Goal: Task Accomplishment & Management: Use online tool/utility

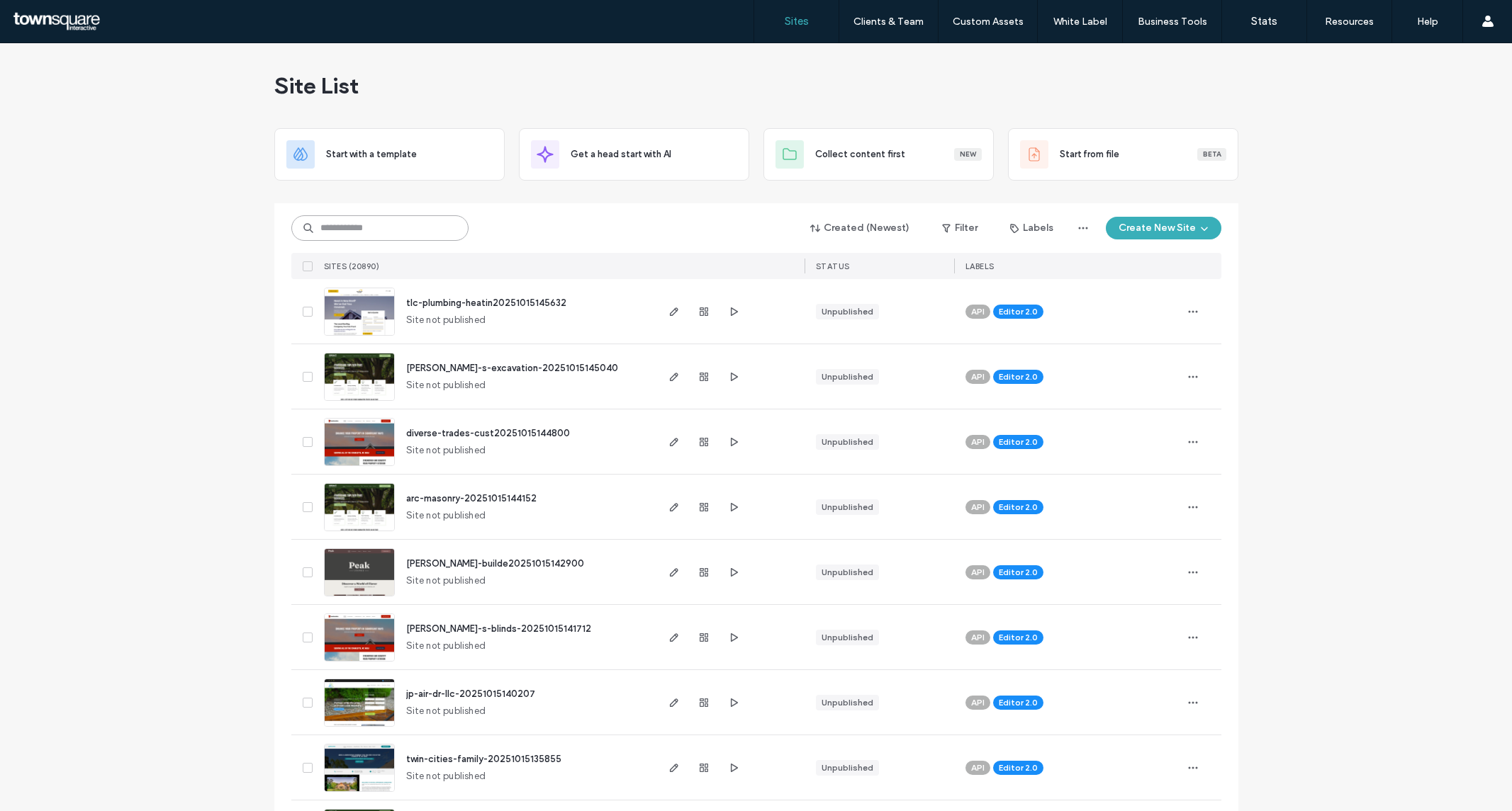
click at [361, 223] on input at bounding box center [380, 228] width 178 height 26
type input "*******"
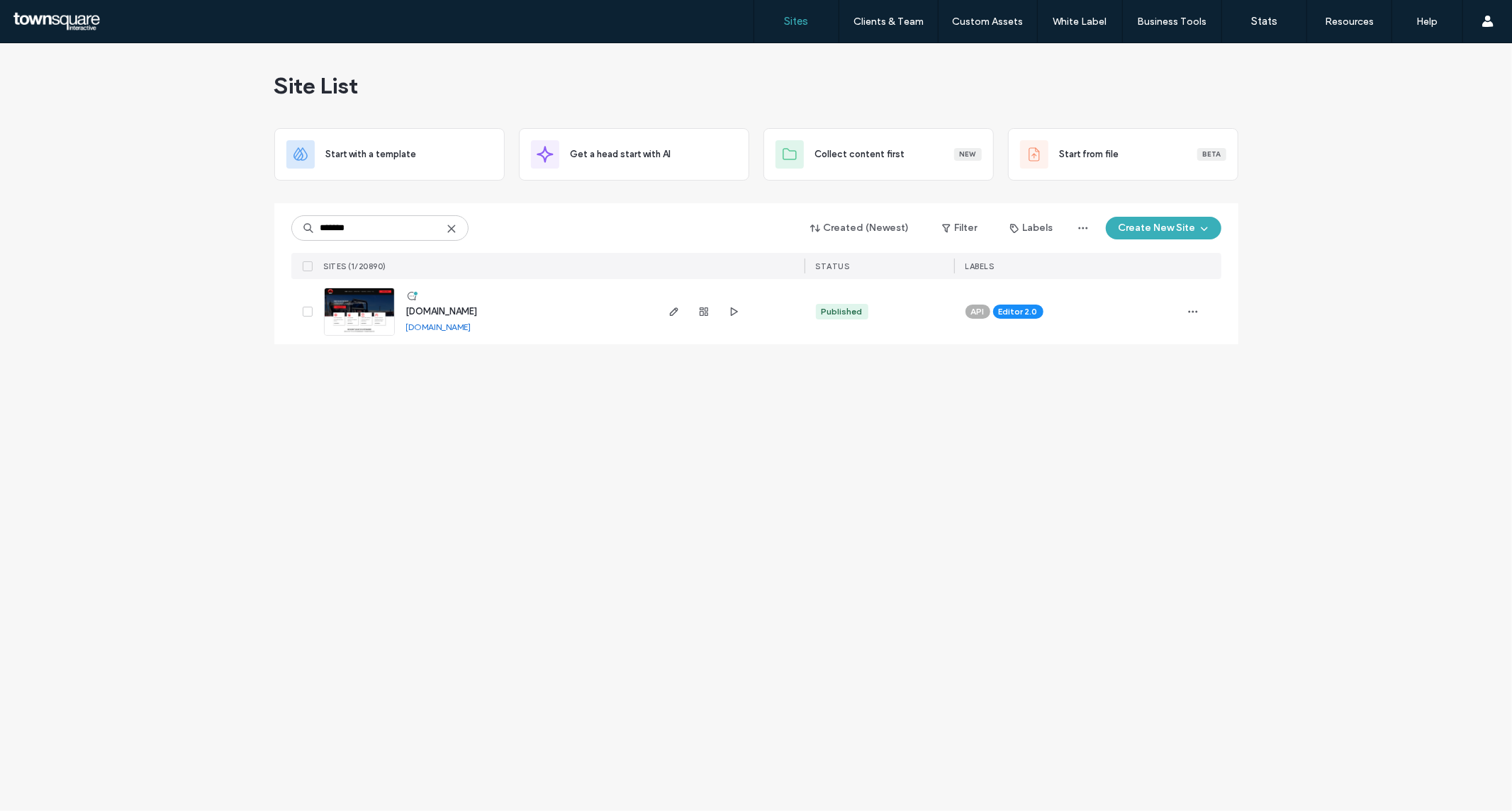
click at [689, 307] on div at bounding box center [704, 312] width 76 height 65
click at [681, 306] on span "button" at bounding box center [674, 312] width 17 height 17
type input "*******"
click at [669, 308] on icon "button" at bounding box center [674, 312] width 11 height 11
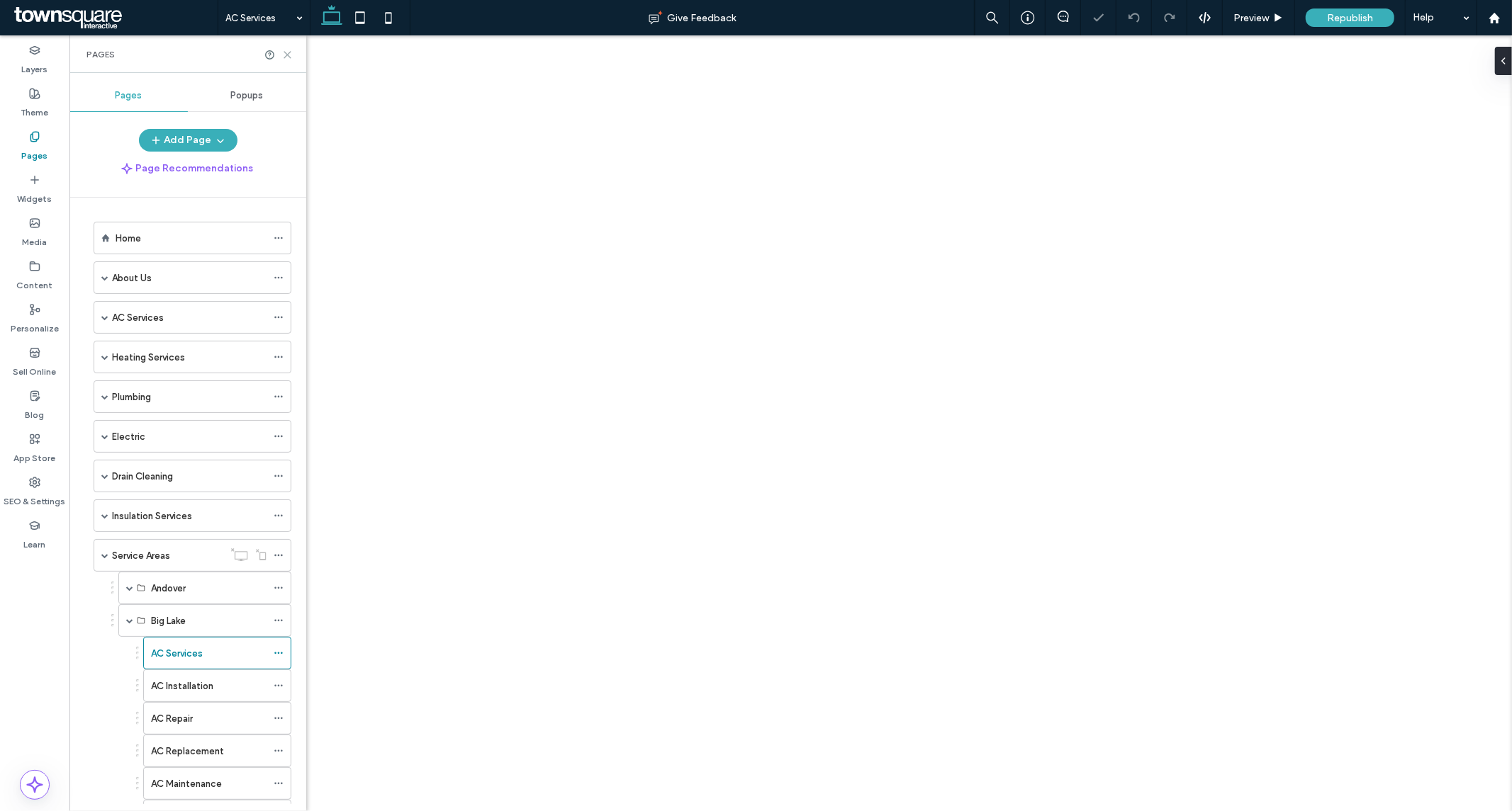
click at [289, 54] on icon at bounding box center [288, 55] width 11 height 11
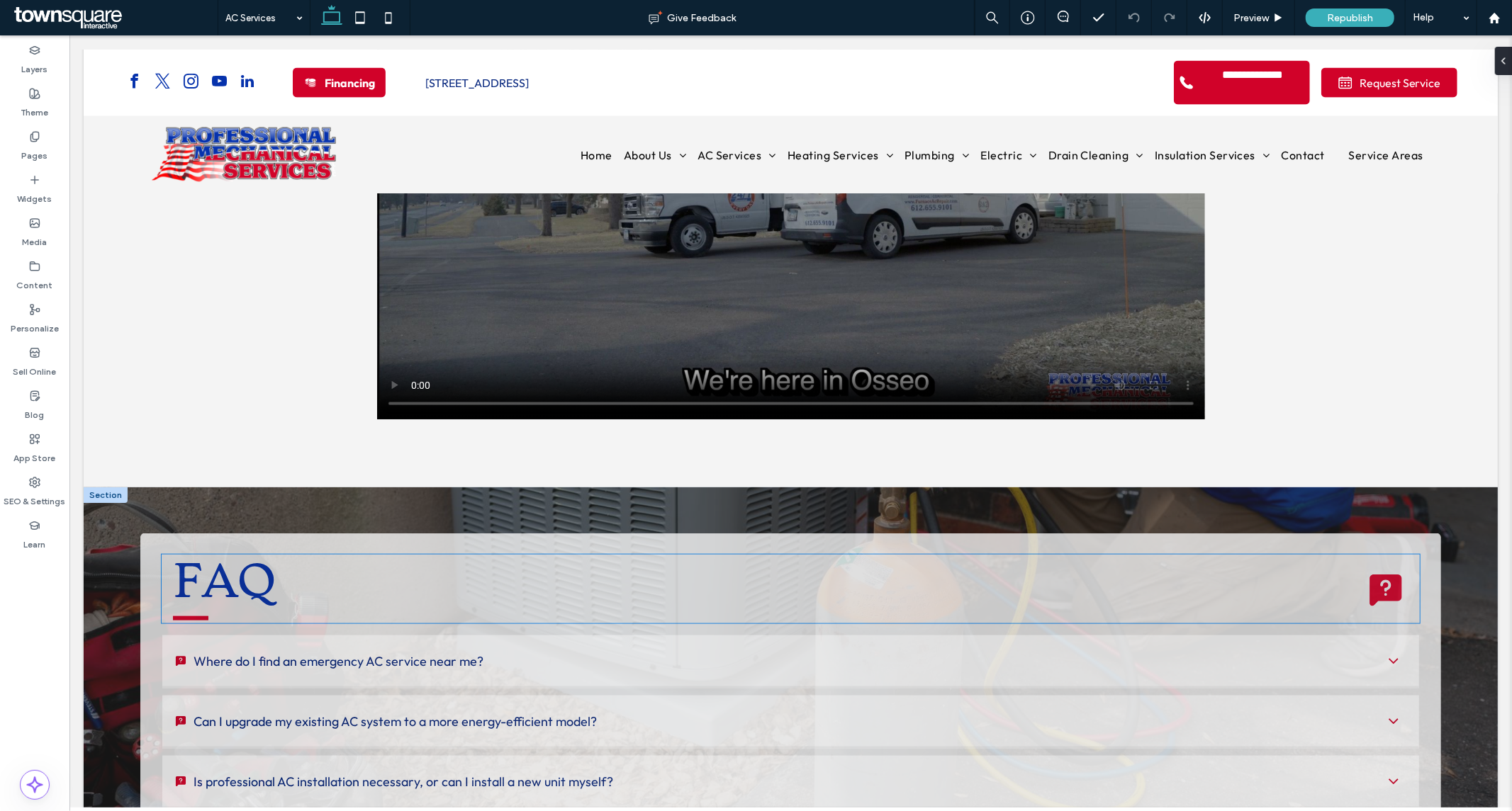
scroll to position [1889, 0]
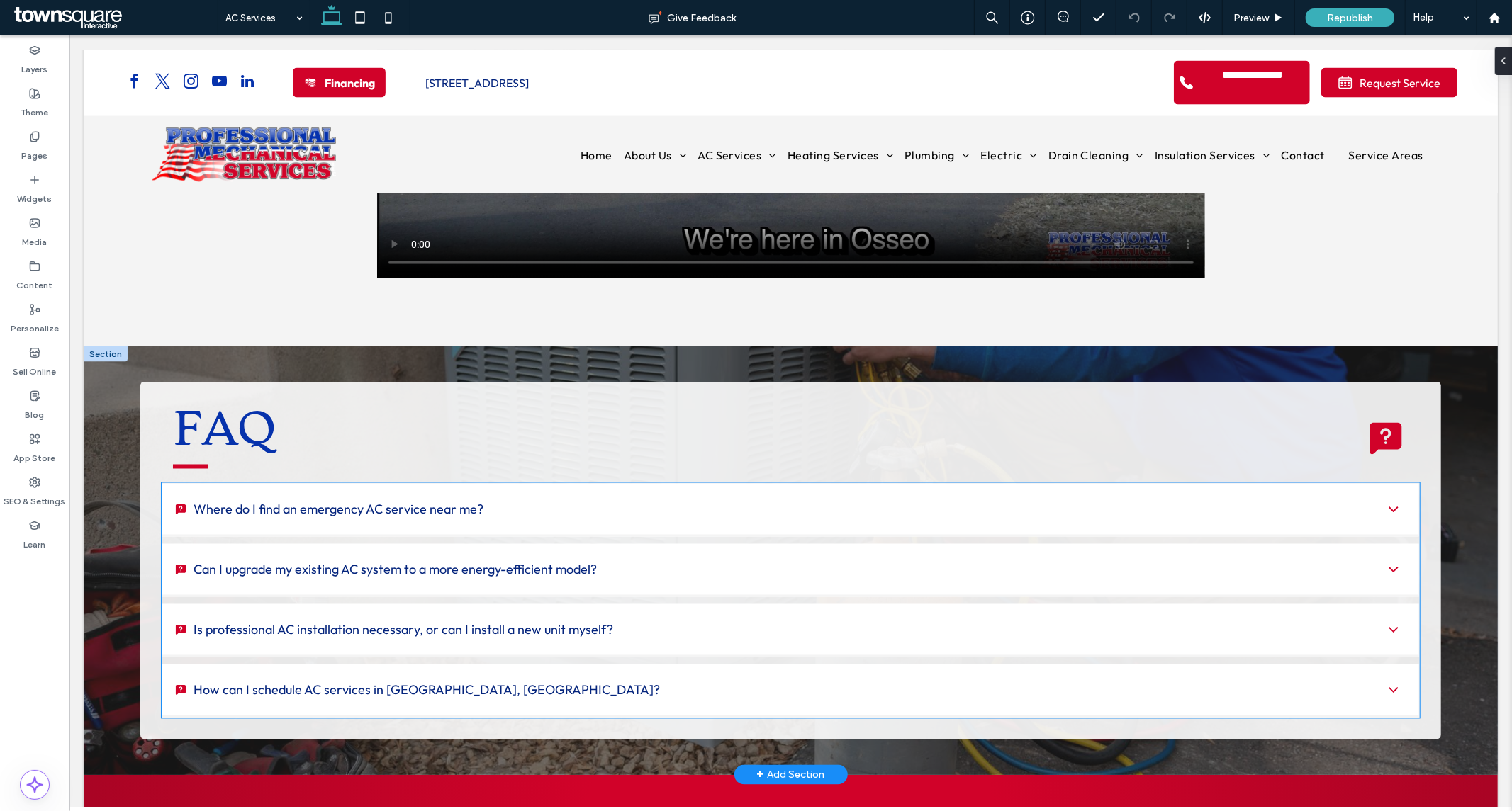
click at [366, 501] on span "Where do I find an emergency AC service near me?" at bounding box center [783, 509] width 1180 height 17
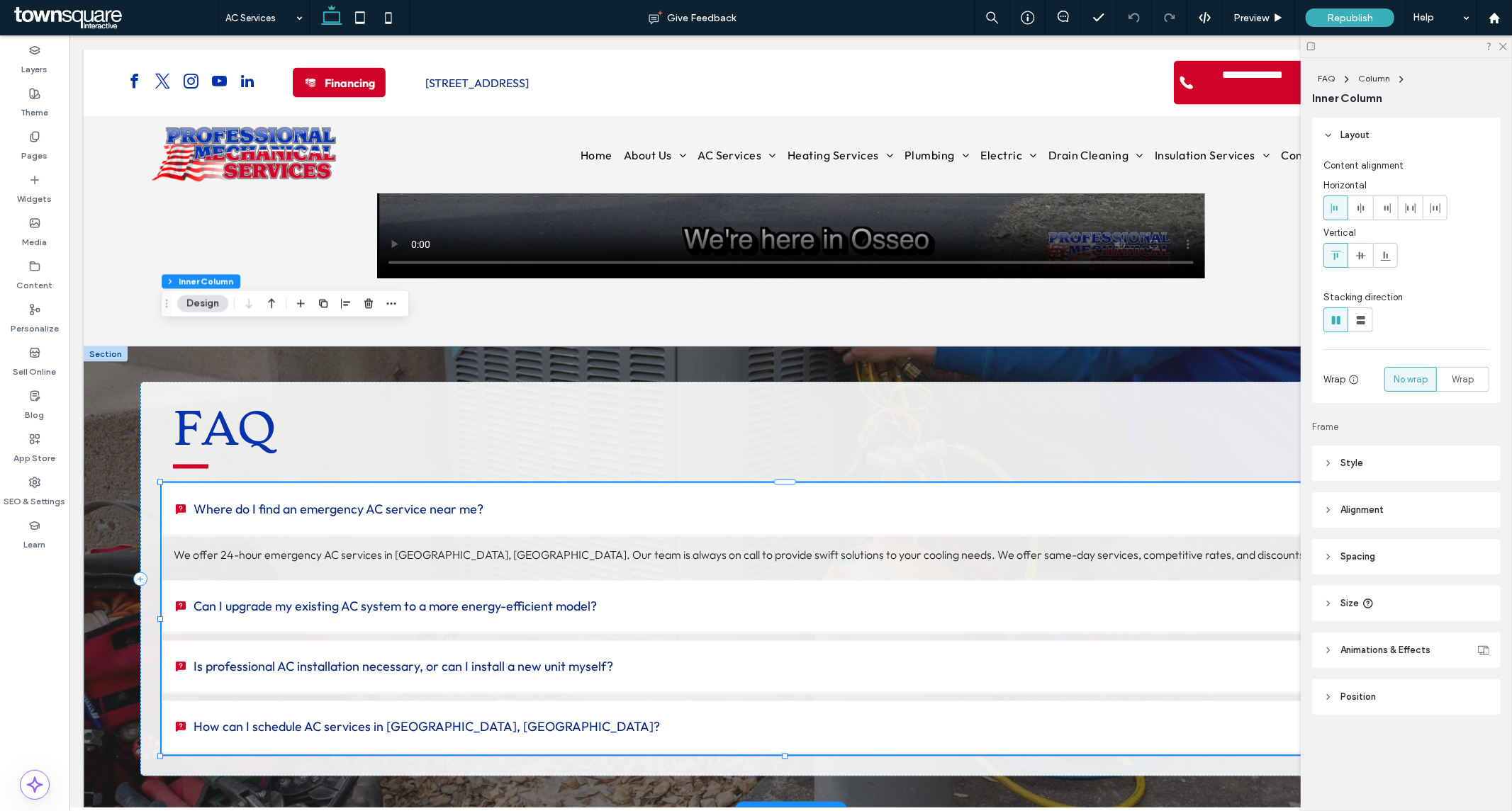
click at [576, 484] on div "Where do I find an emergency AC service near me?" at bounding box center [790, 510] width 1256 height 53
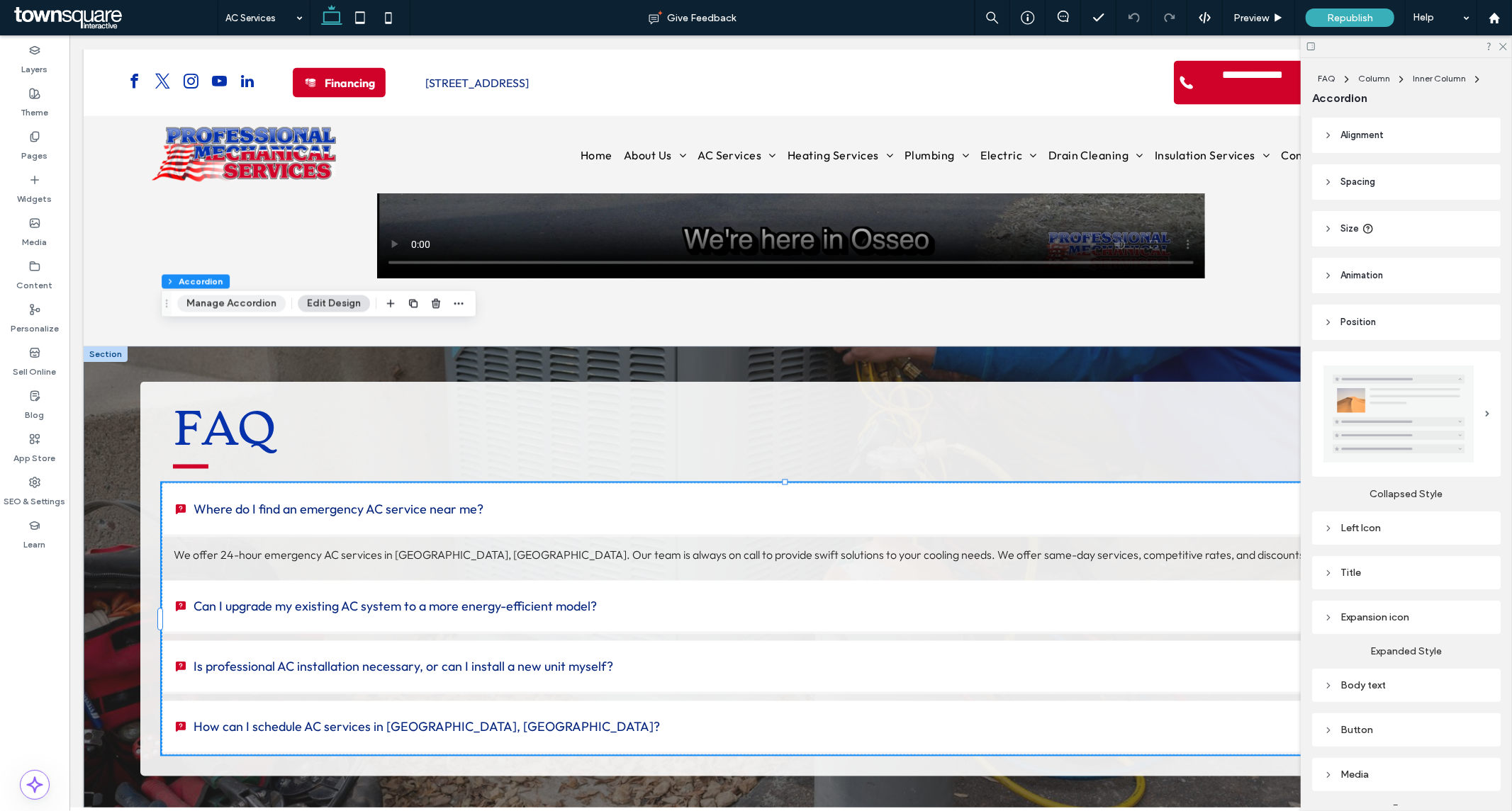
click at [246, 303] on button "Manage Accordion" at bounding box center [232, 303] width 109 height 17
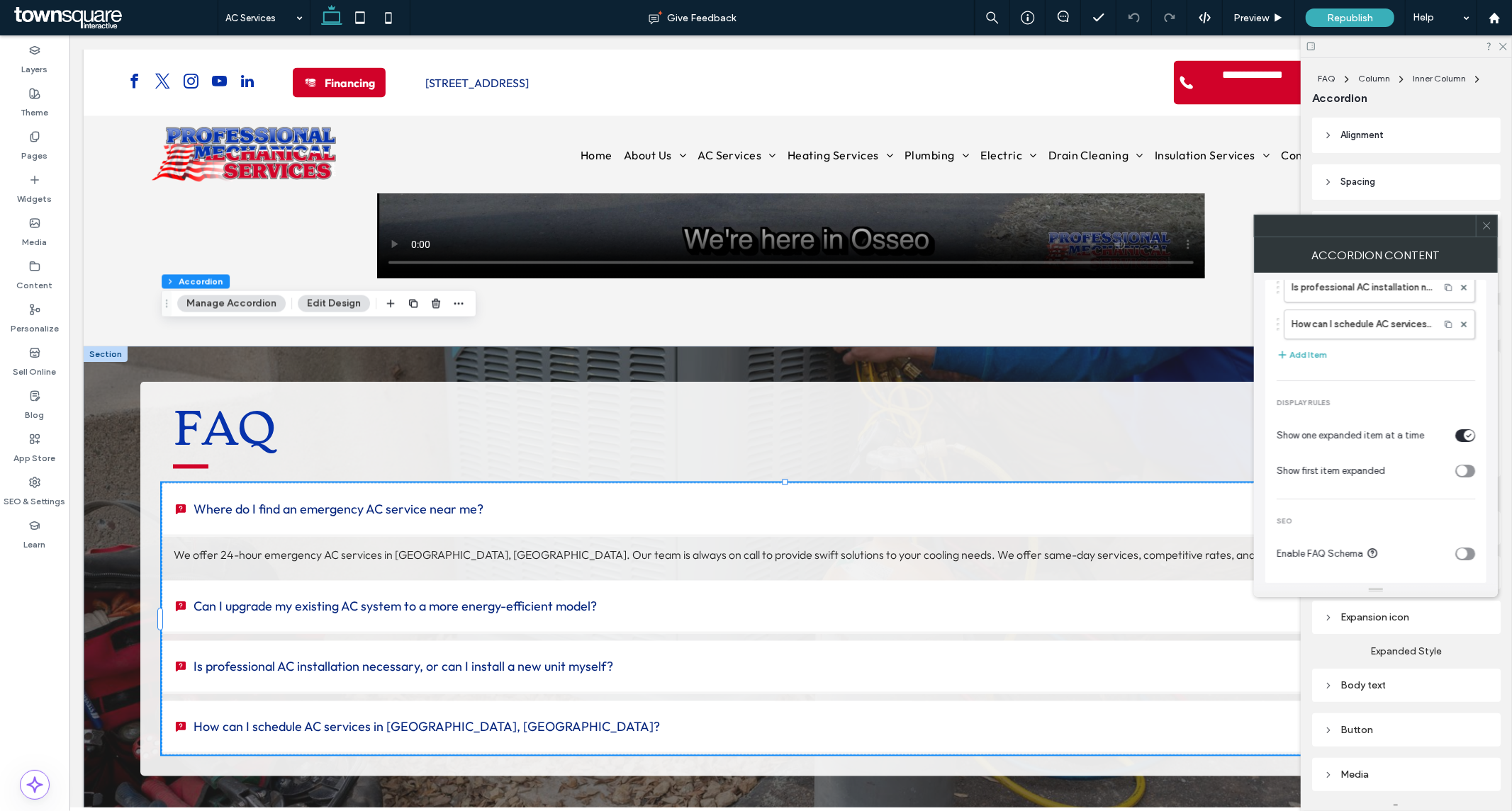
scroll to position [128, 0]
click at [1460, 551] on icon "toggle" at bounding box center [1461, 551] width 5 height 3
drag, startPoint x: 1271, startPoint y: 555, endPoint x: 1359, endPoint y: 554, distance: 88.0
click at [1359, 554] on div "Items Where do I find an emergency AC service near me? Can I upgrade my existin…" at bounding box center [1375, 388] width 221 height 452
click at [1483, 230] on icon at bounding box center [1486, 226] width 11 height 11
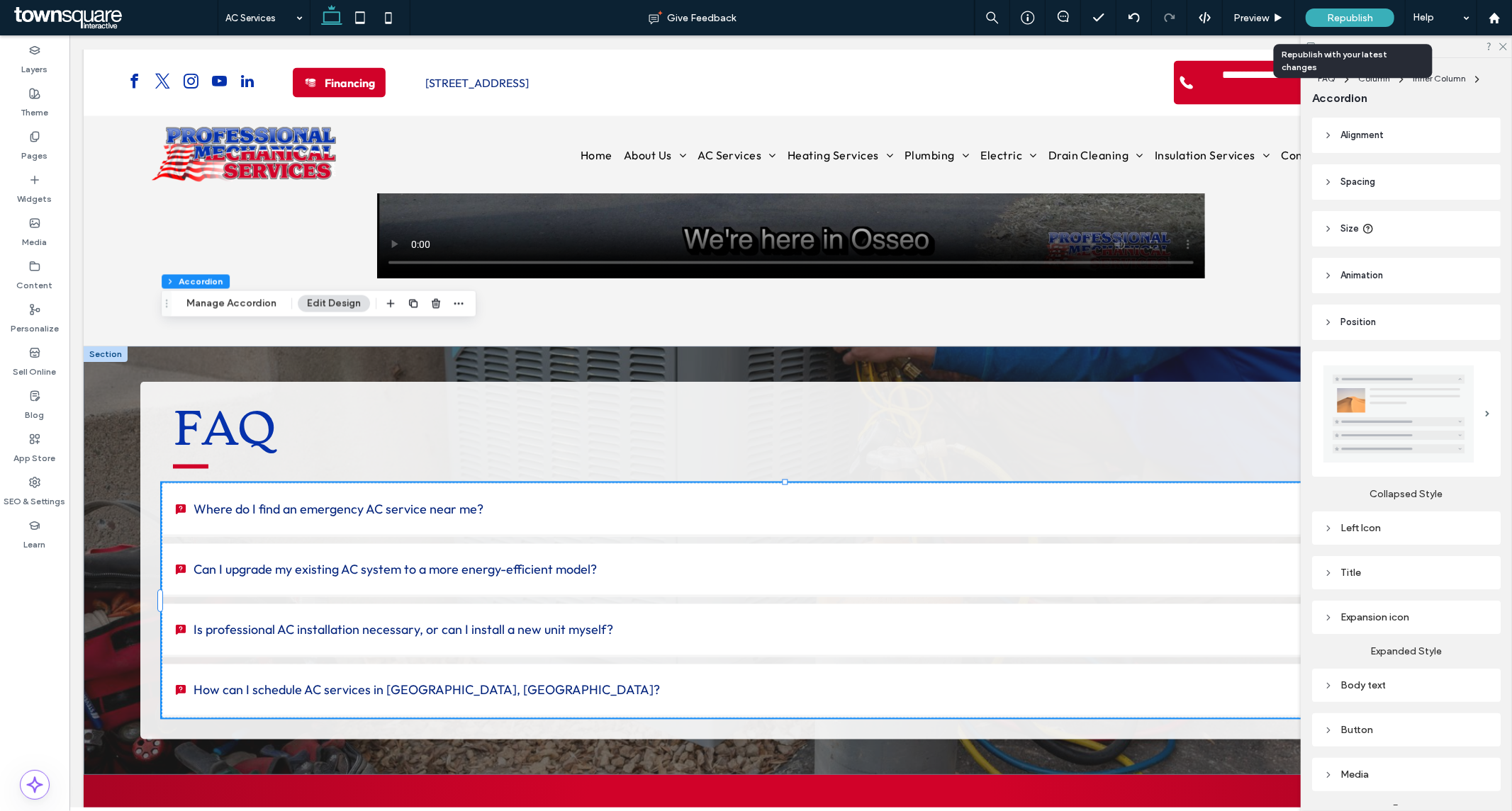
click at [1341, 17] on span "Republish" at bounding box center [1349, 17] width 46 height 12
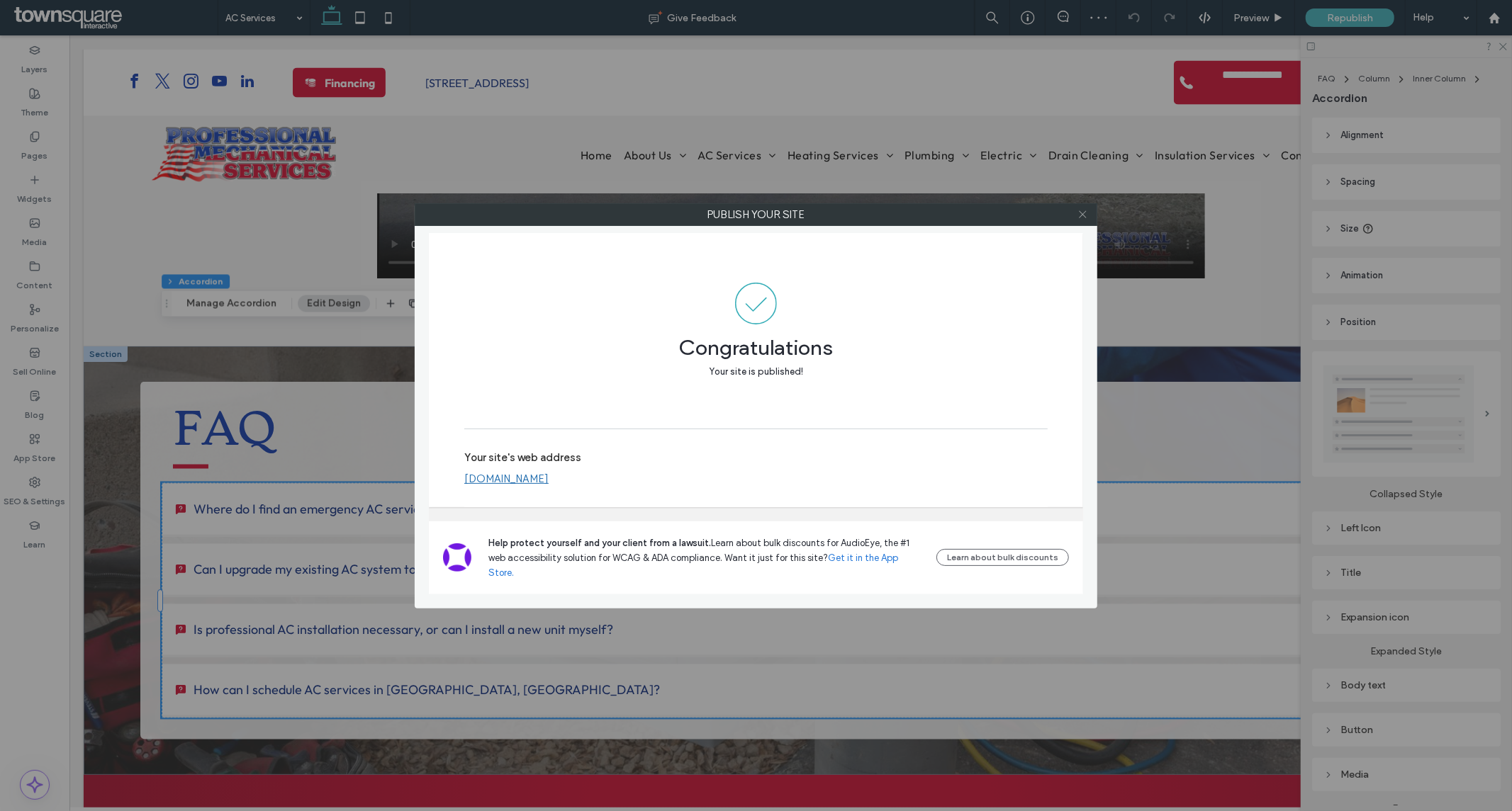
click at [1080, 212] on icon at bounding box center [1082, 214] width 11 height 11
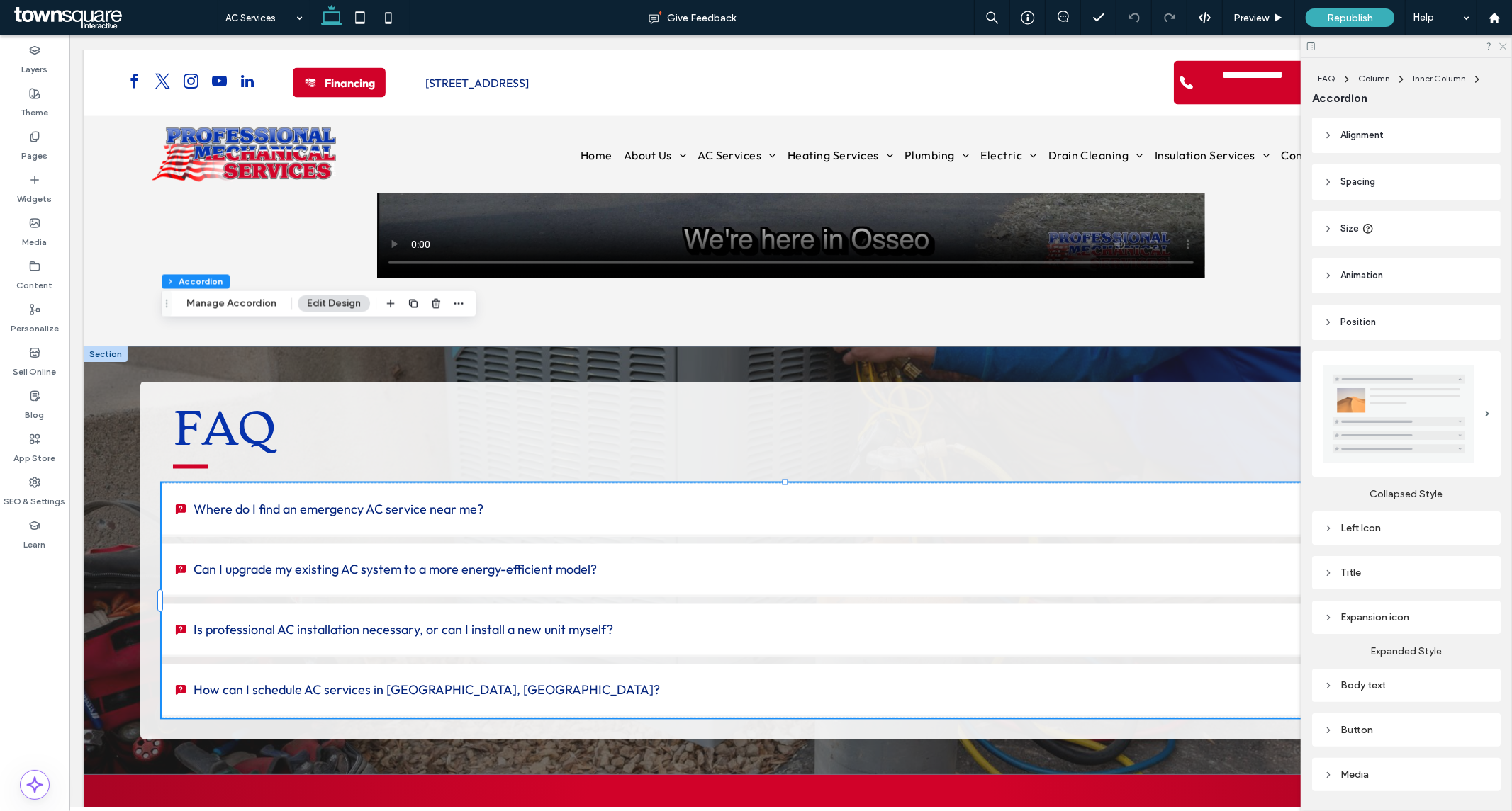
click at [1498, 48] on icon at bounding box center [1502, 46] width 9 height 9
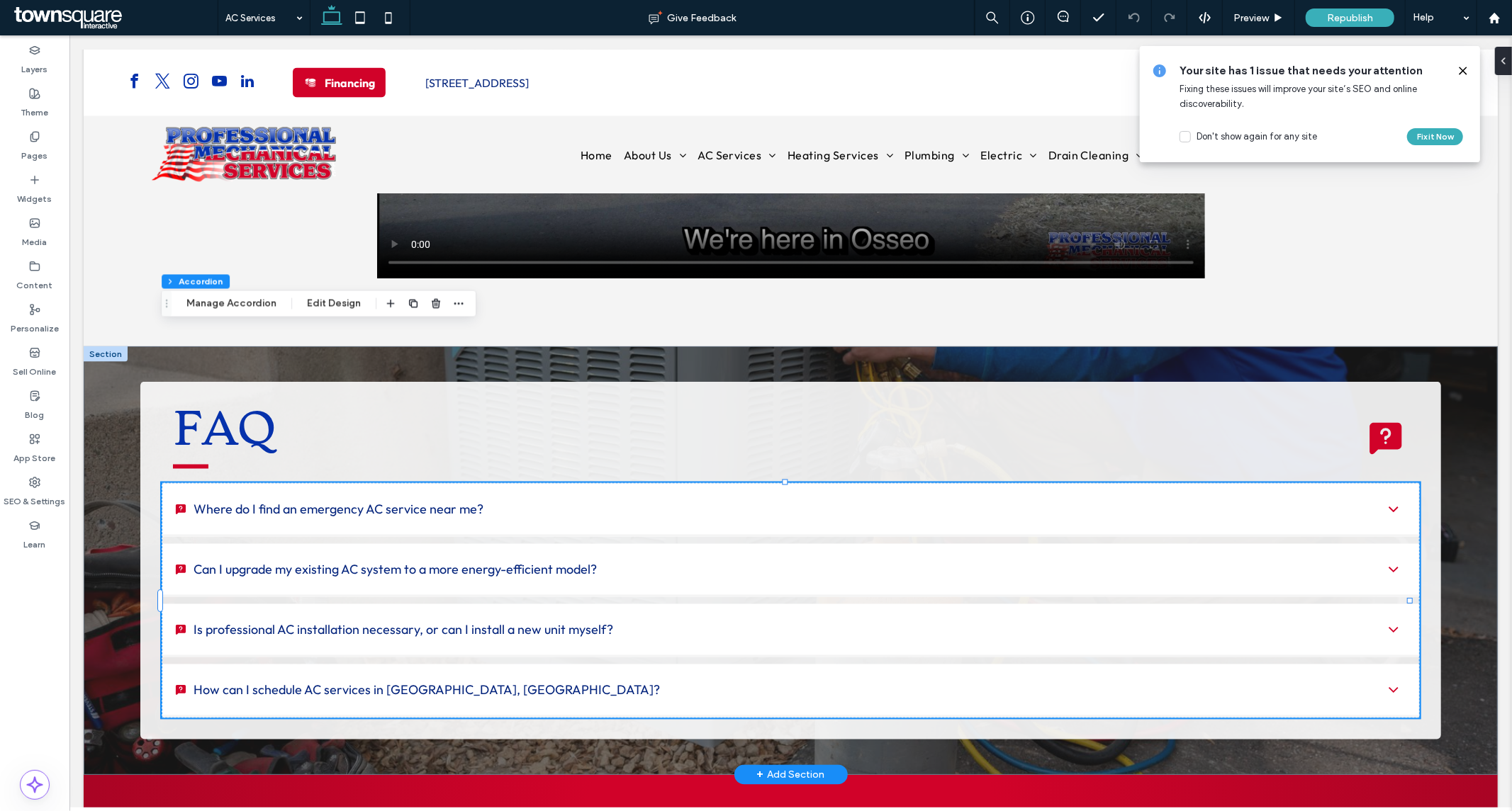
click at [1379, 495] on div at bounding box center [1392, 508] width 29 height 29
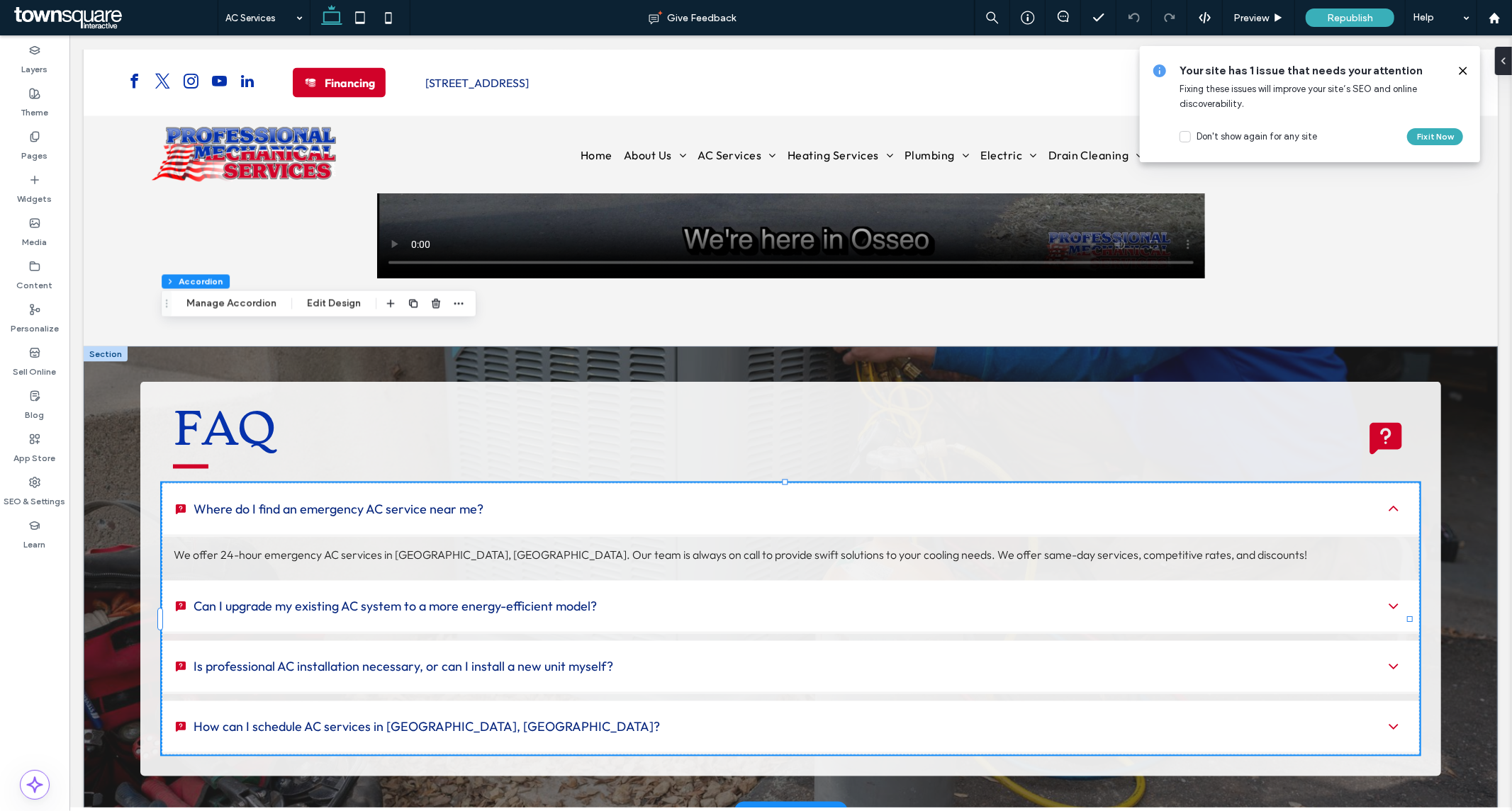
click at [1379, 495] on div at bounding box center [1392, 508] width 29 height 29
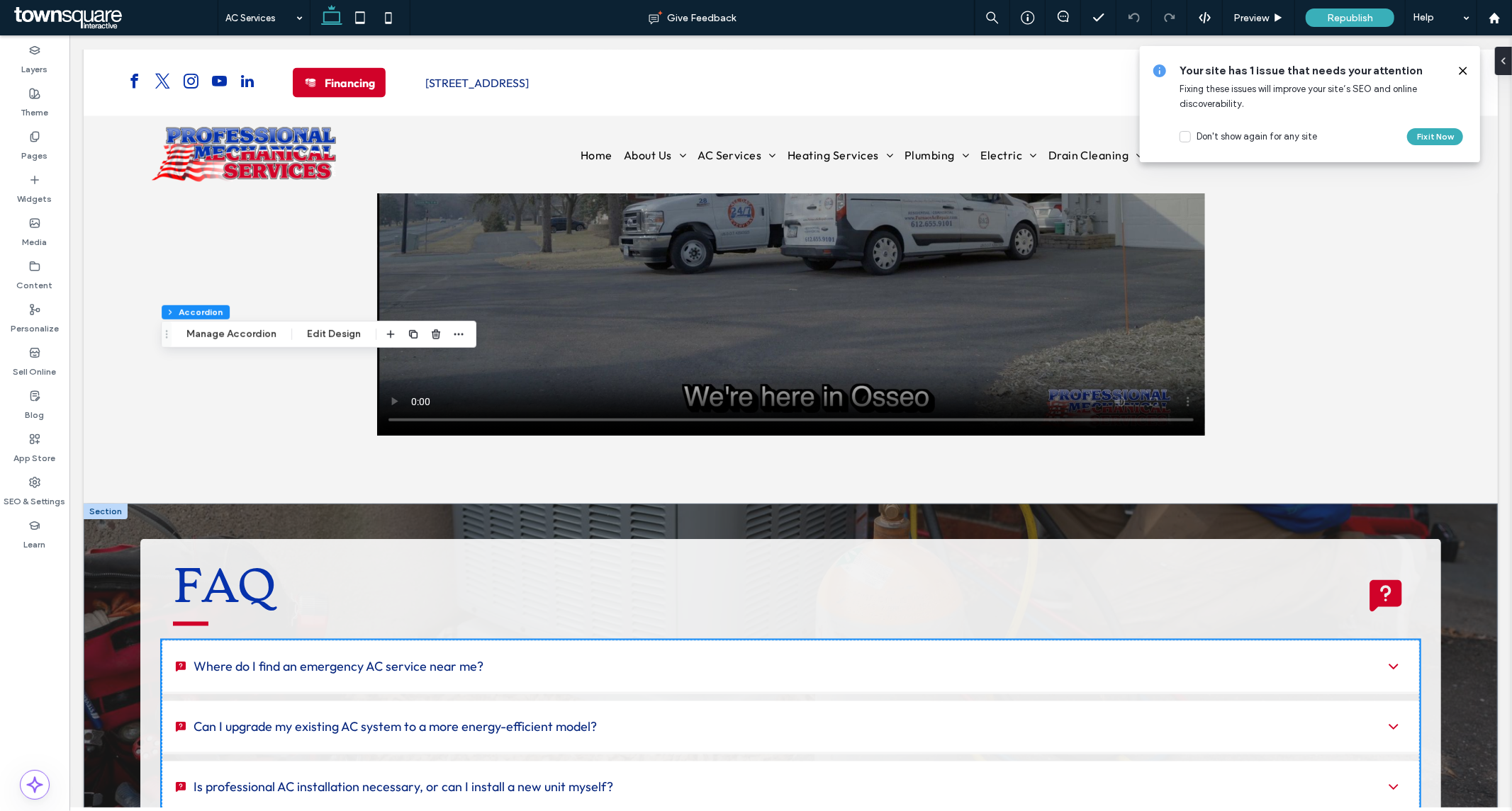
scroll to position [1889, 0]
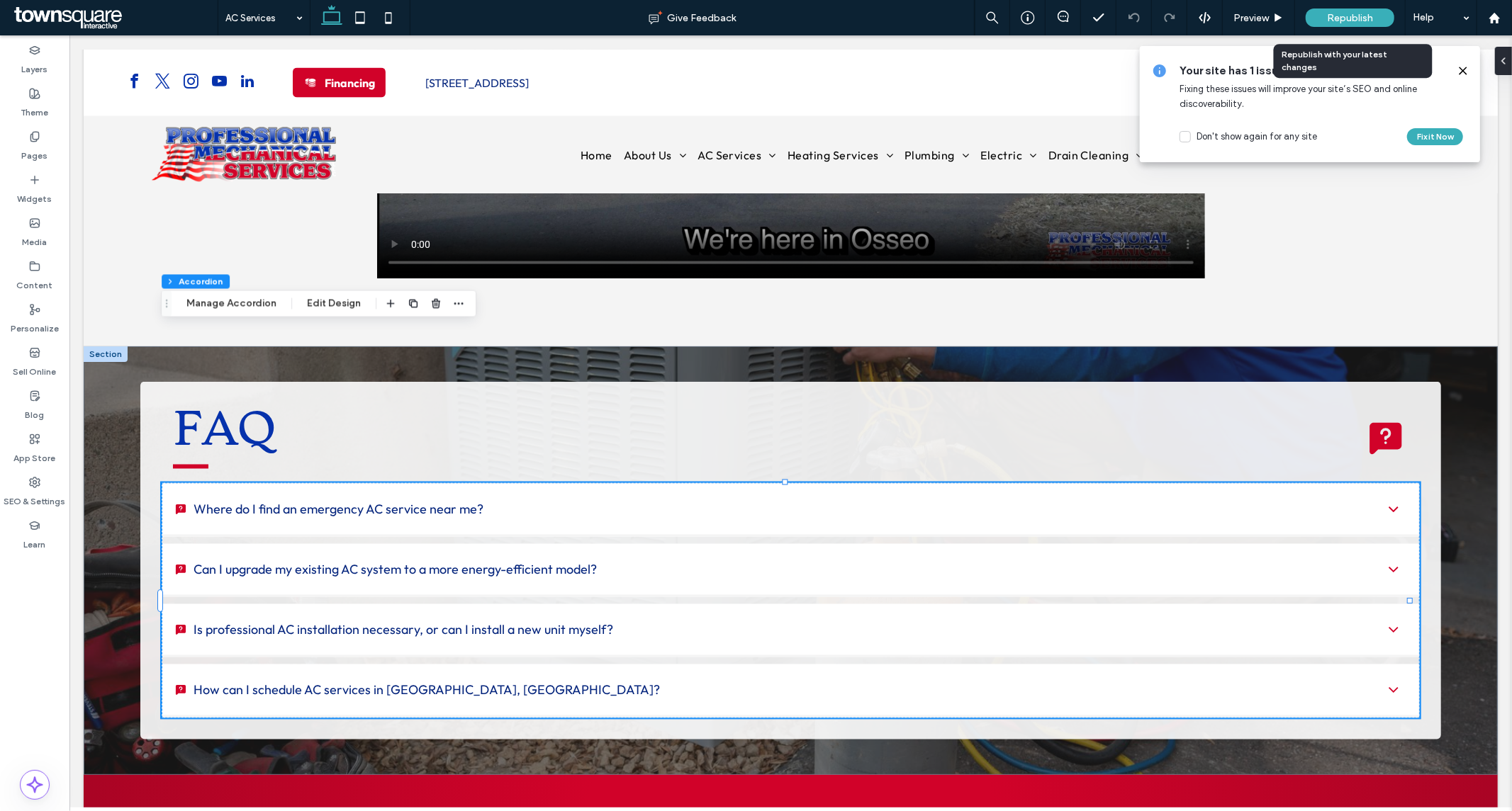
click at [1327, 27] on div "Republish" at bounding box center [1349, 17] width 88 height 18
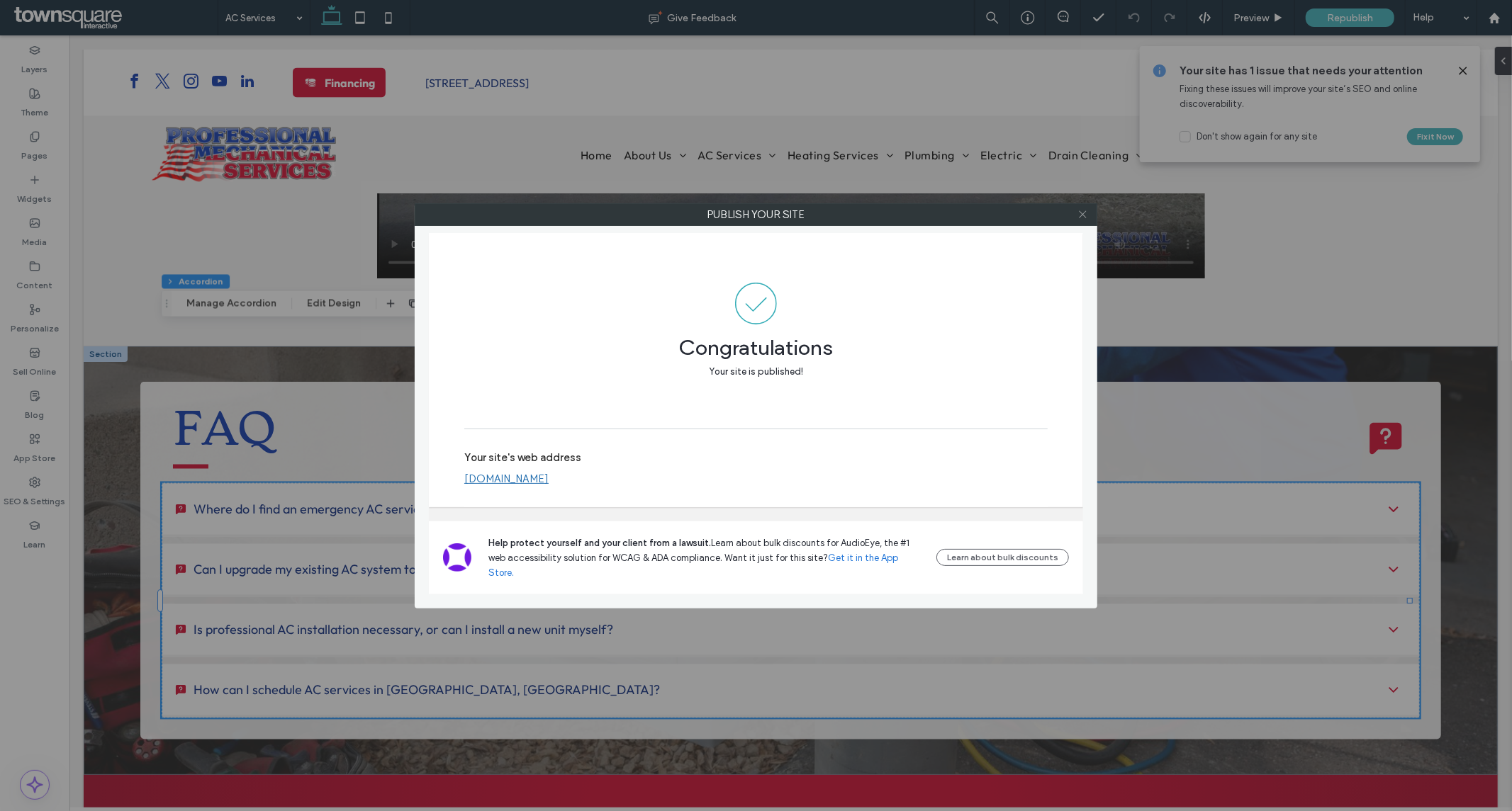
click at [1081, 216] on icon at bounding box center [1082, 214] width 11 height 11
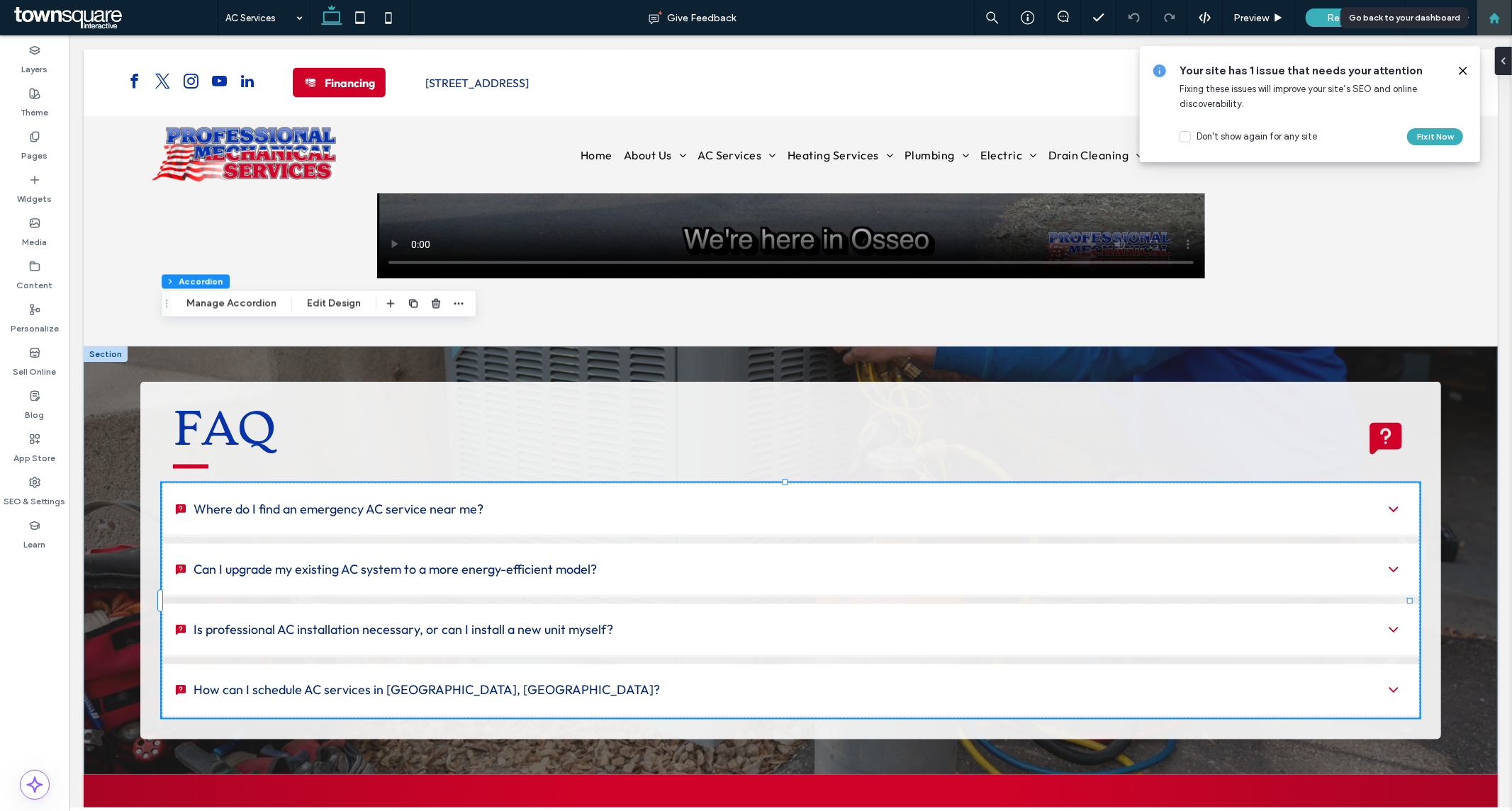
click at [1491, 25] on div at bounding box center [1494, 17] width 36 height 36
